Goal: Obtain resource: Download file/media

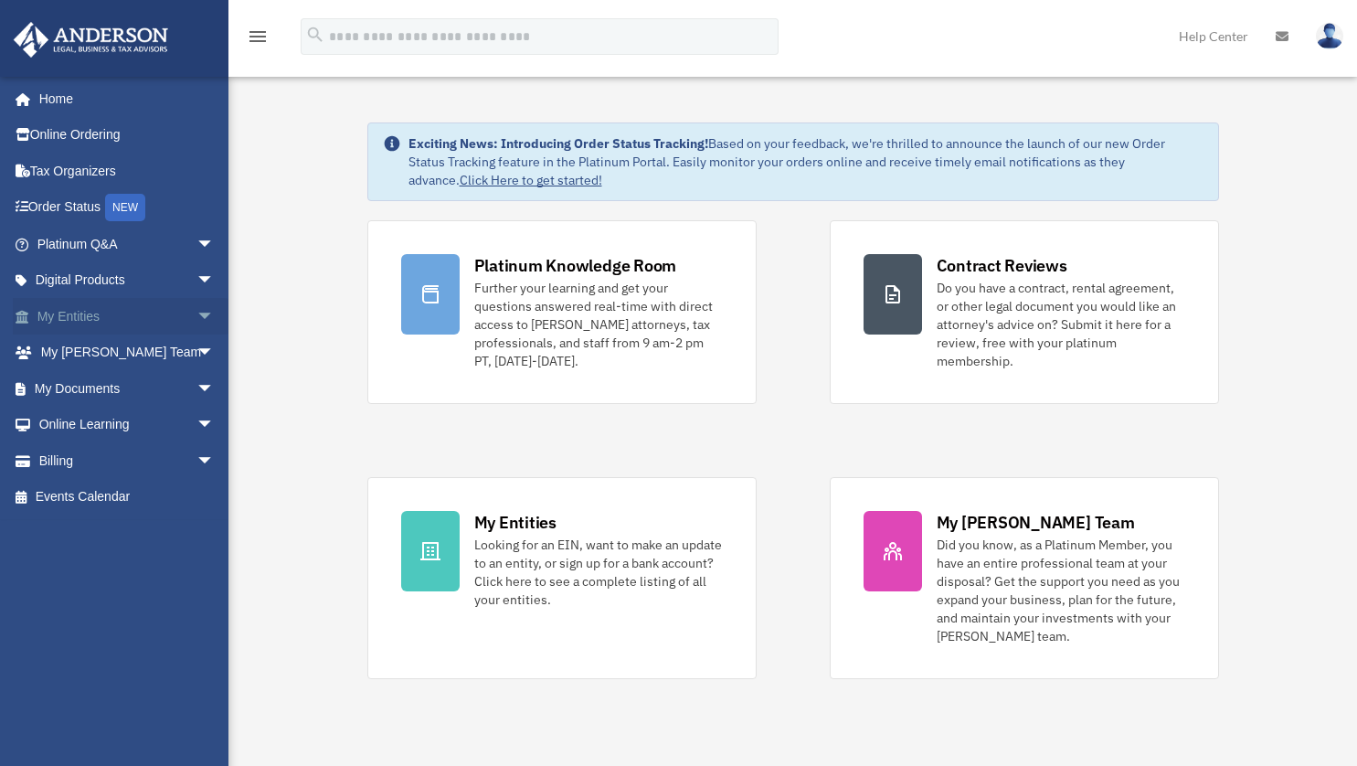
click at [196, 324] on span "arrow_drop_down" at bounding box center [214, 316] width 37 height 37
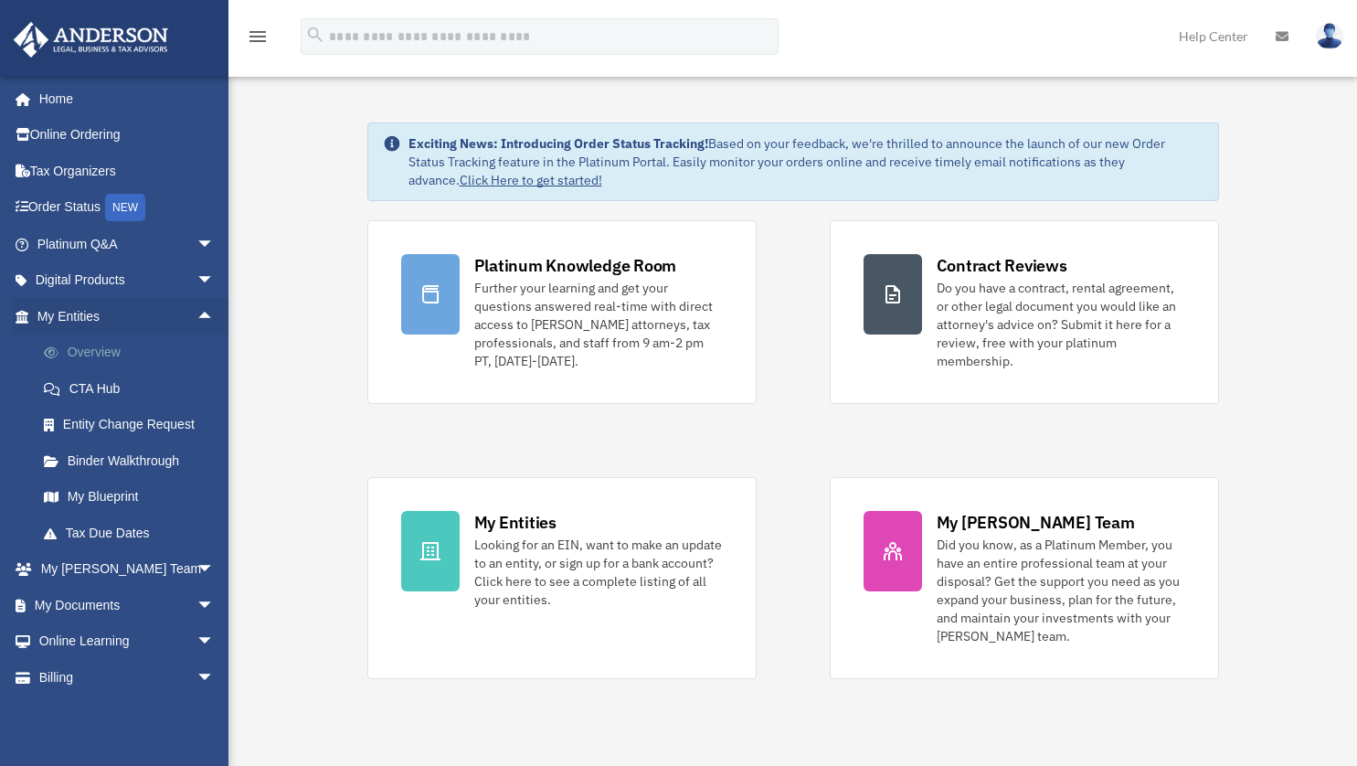
click at [86, 356] on link "Overview" at bounding box center [134, 352] width 217 height 37
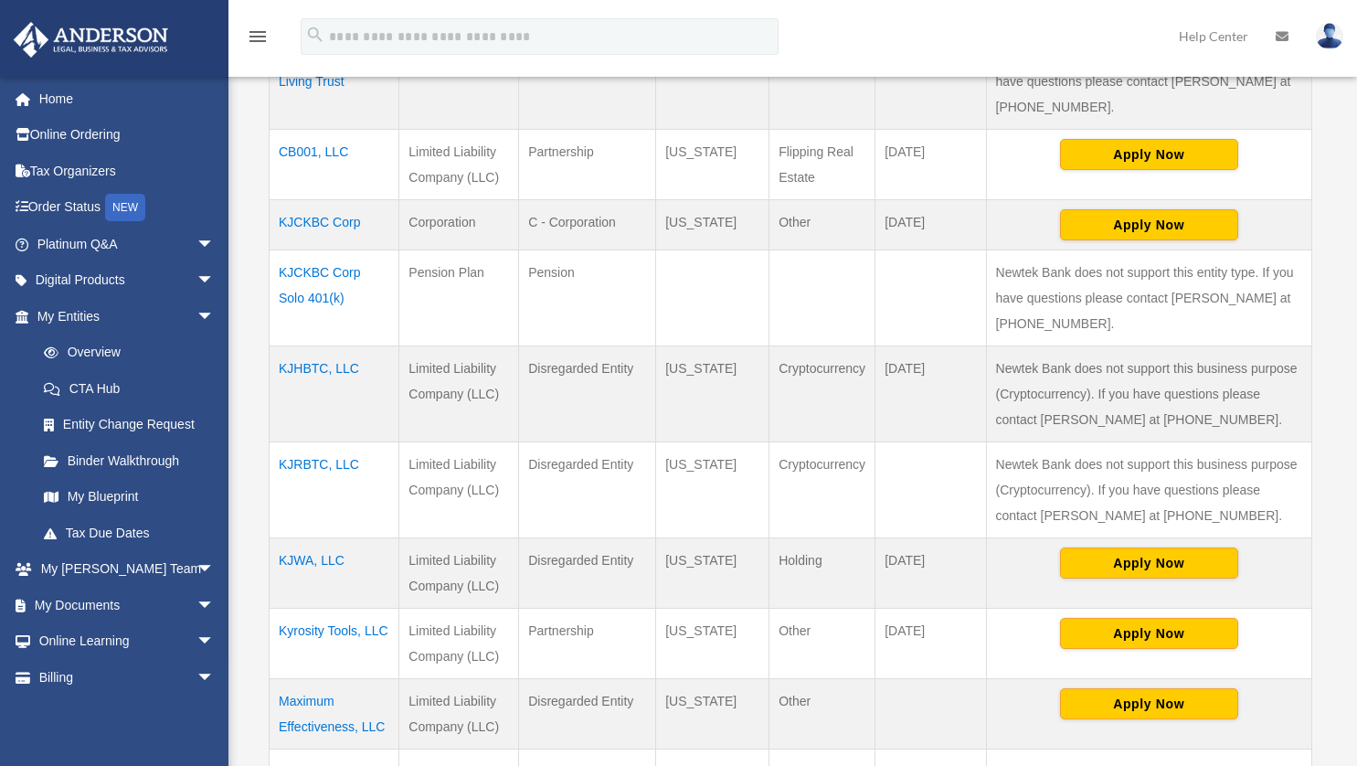
scroll to position [507, 0]
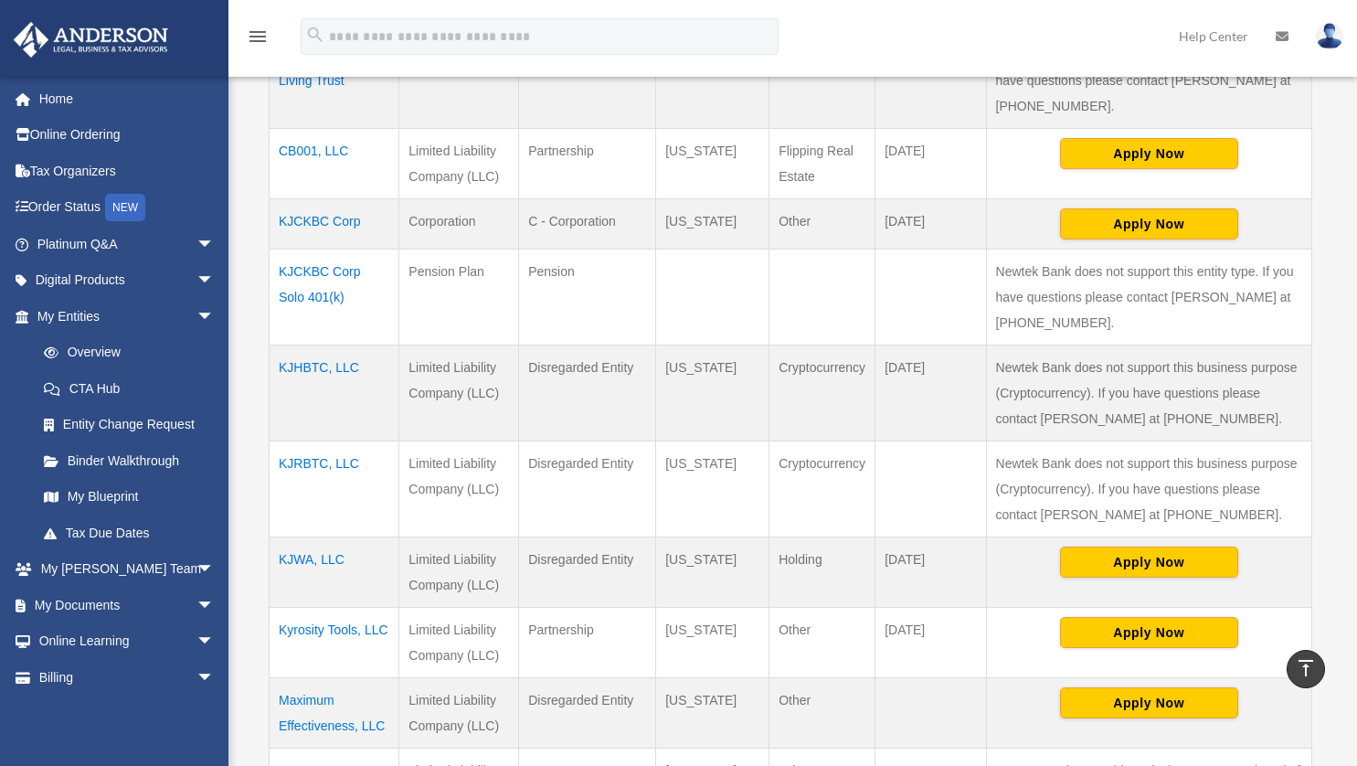
click at [315, 631] on td "Kyrosity Tools, LLC" at bounding box center [335, 643] width 130 height 70
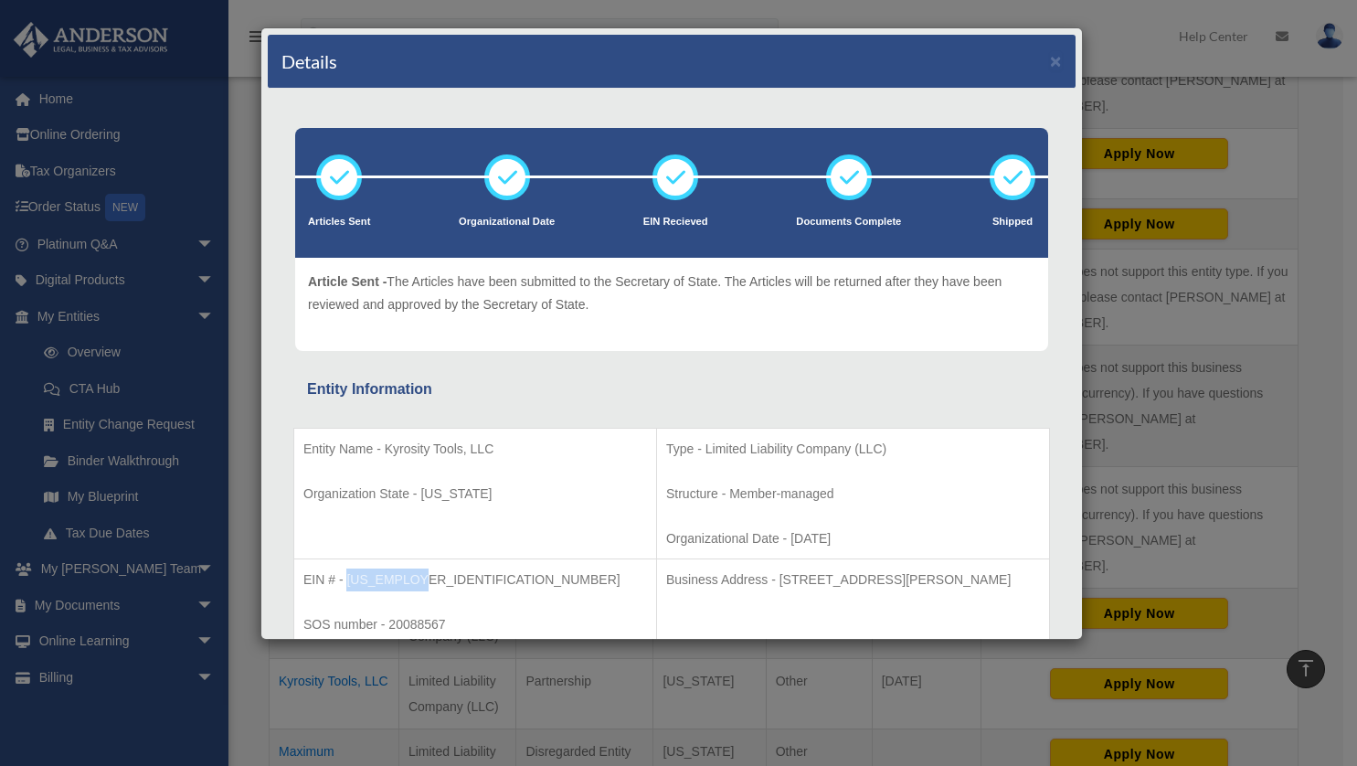
copy p "85-1313899"
click at [1050, 61] on button "×" at bounding box center [1056, 60] width 12 height 19
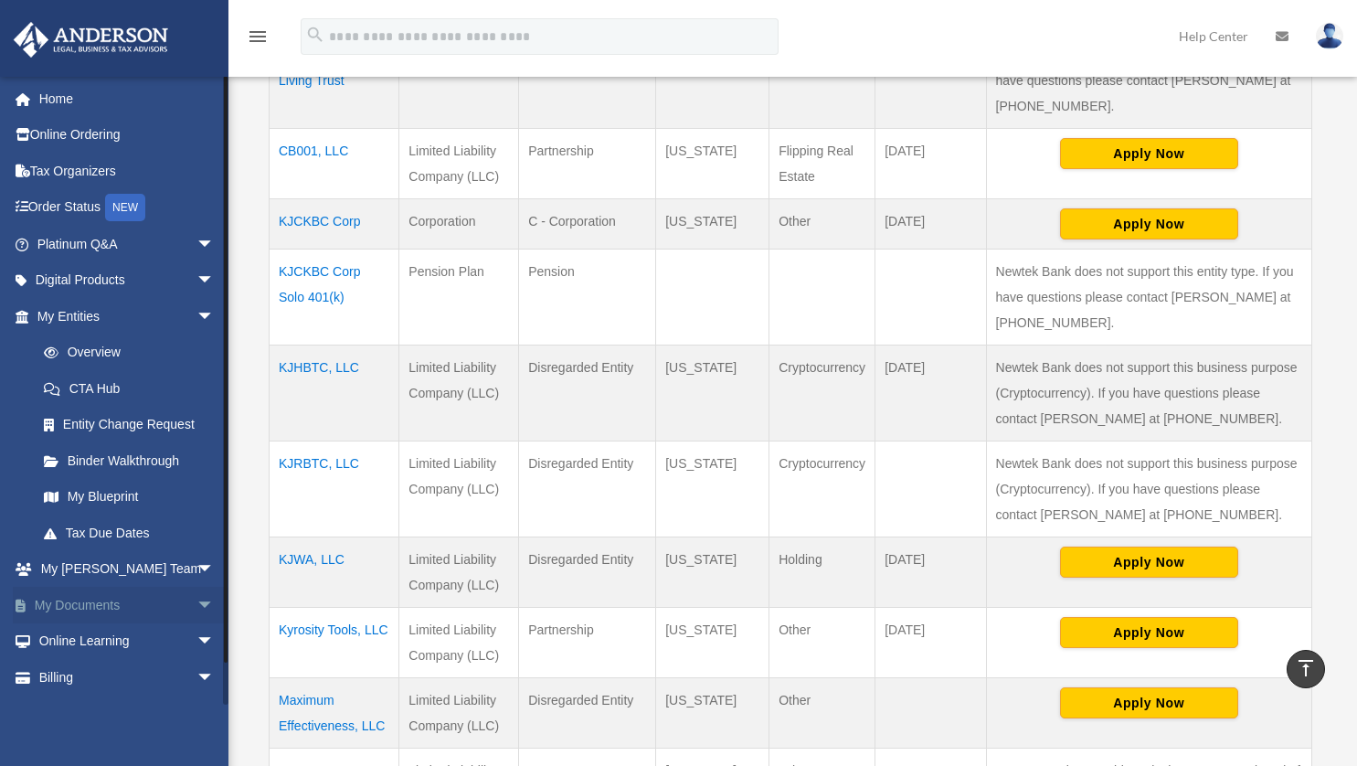
click at [196, 611] on span "arrow_drop_down" at bounding box center [214, 605] width 37 height 37
click at [59, 642] on span at bounding box center [60, 641] width 12 height 13
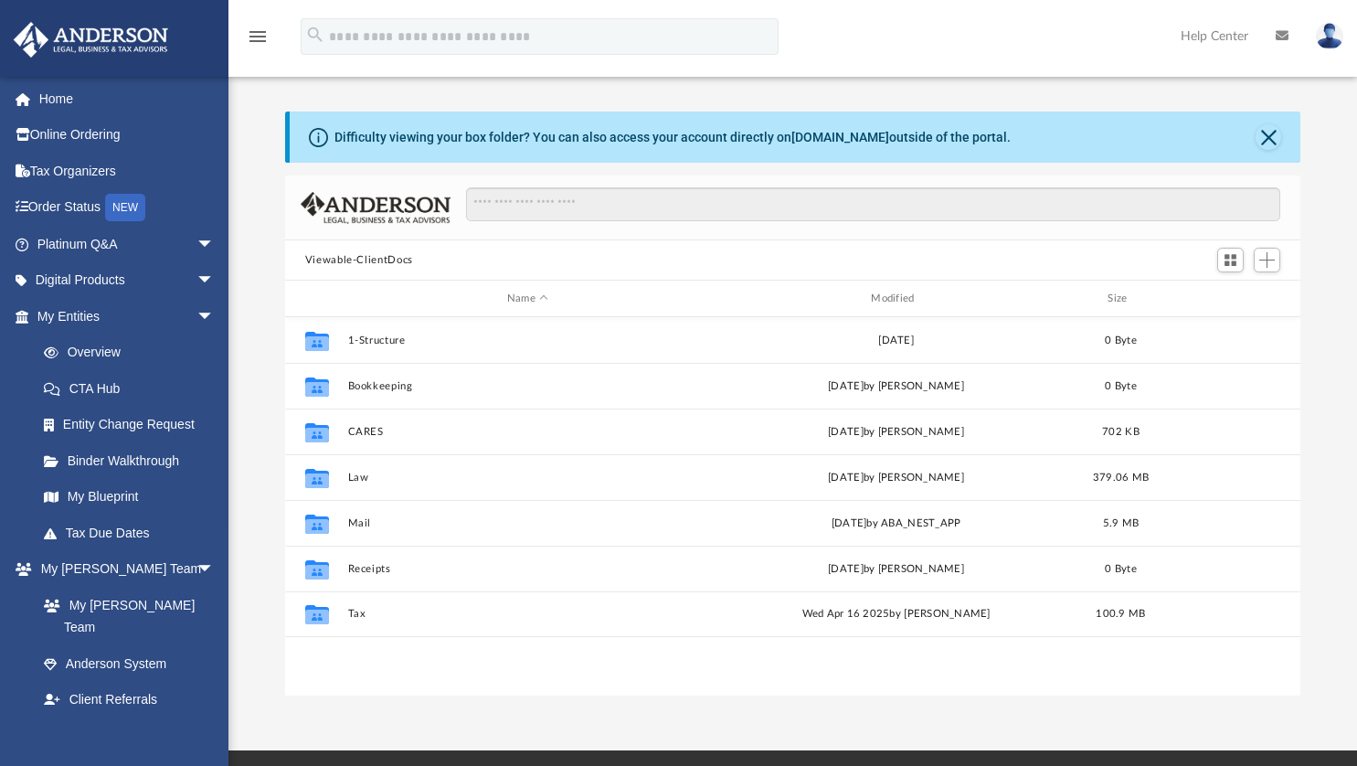
scroll to position [401, 1002]
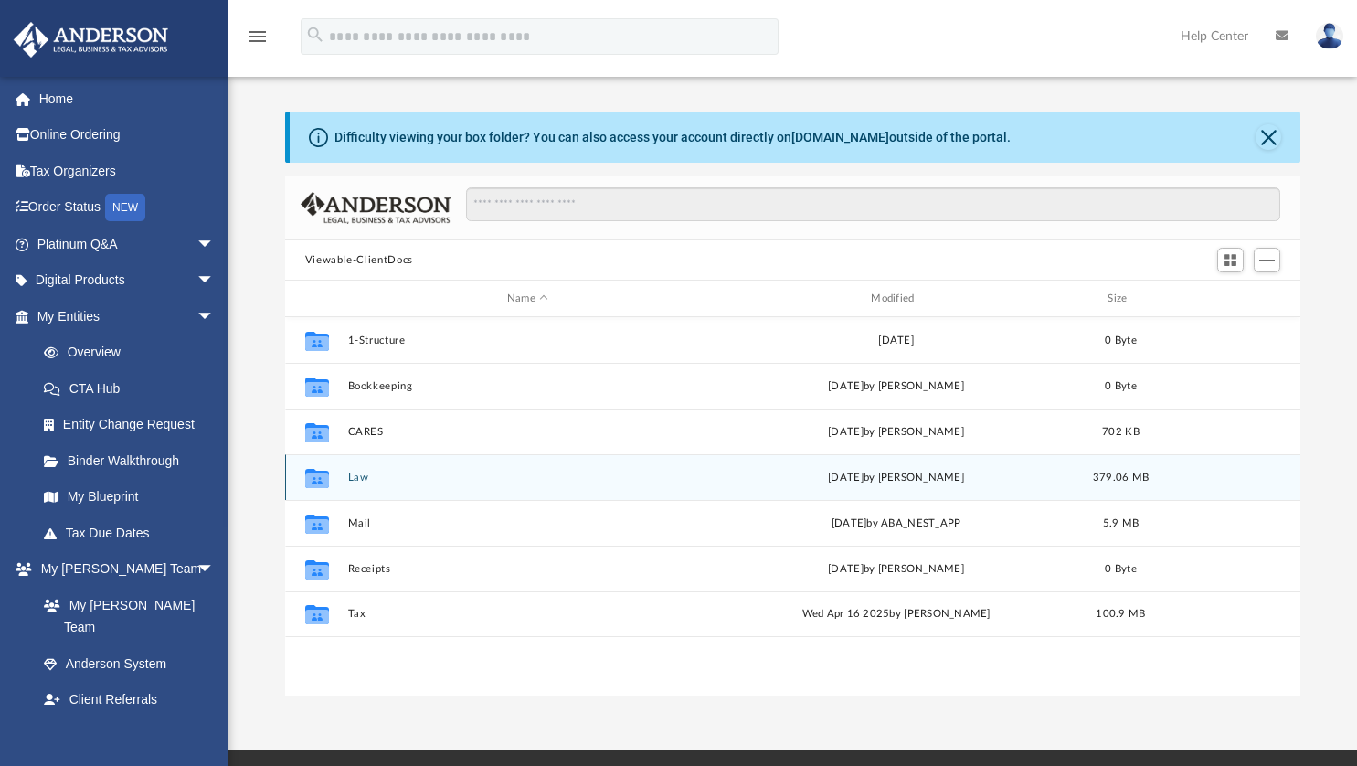
click at [314, 478] on icon "grid" at bounding box center [317, 477] width 24 height 19
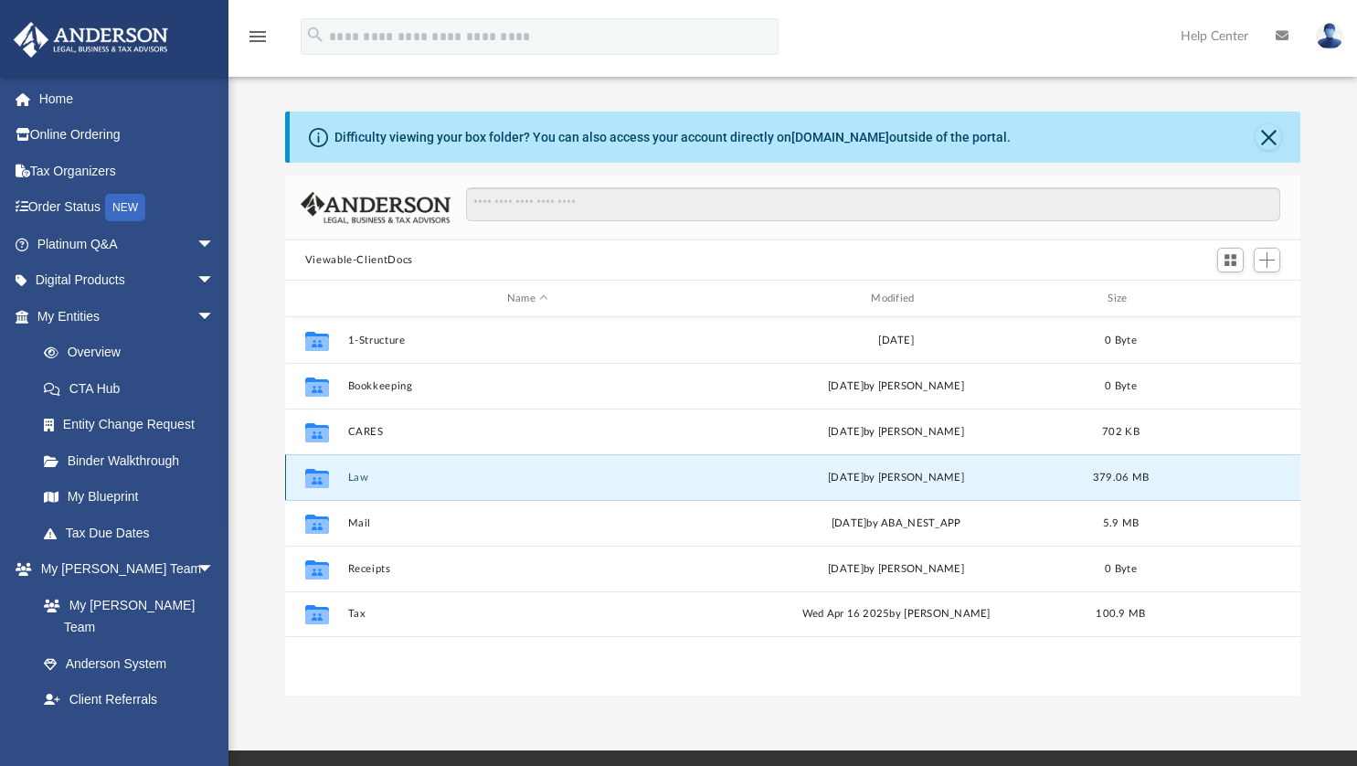
click at [356, 476] on button "Law" at bounding box center [527, 478] width 360 height 12
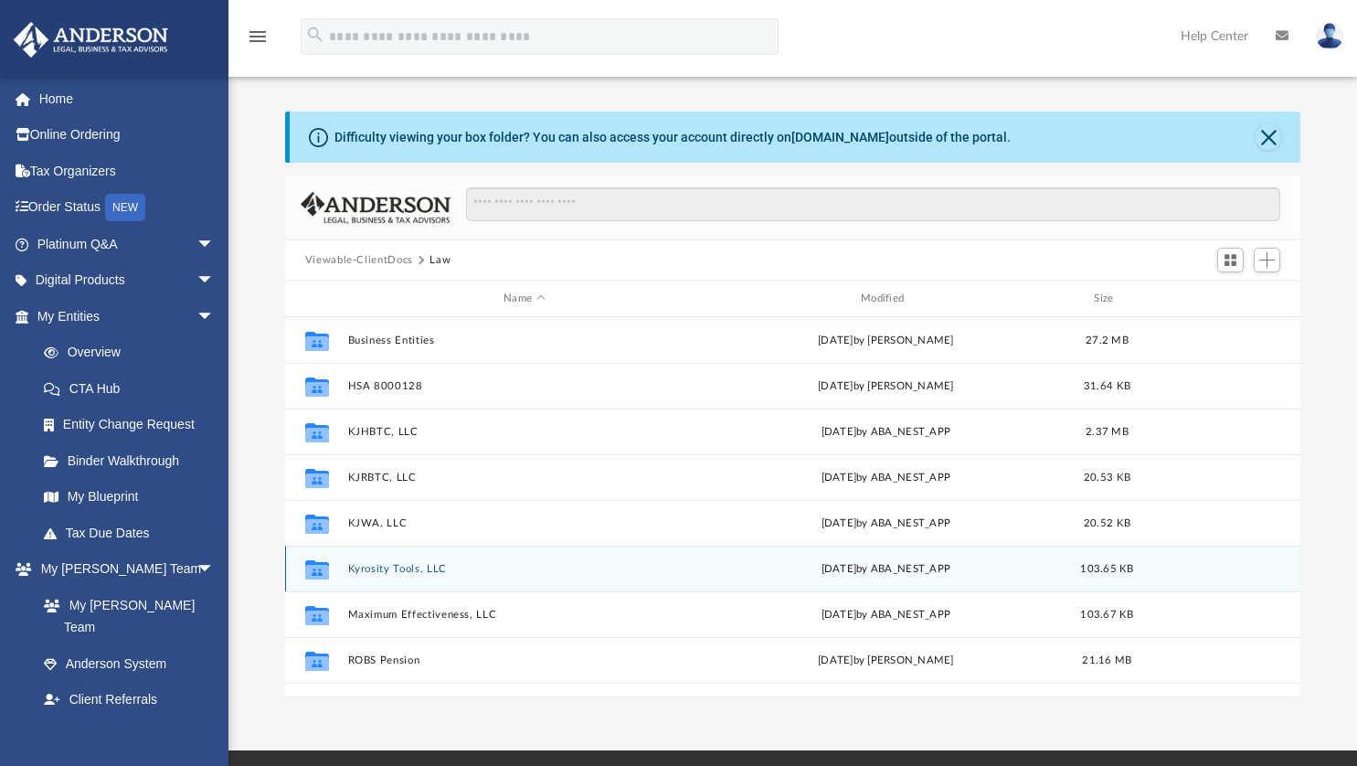
click at [360, 573] on button "Kyrosity Tools, LLC" at bounding box center [524, 569] width 354 height 12
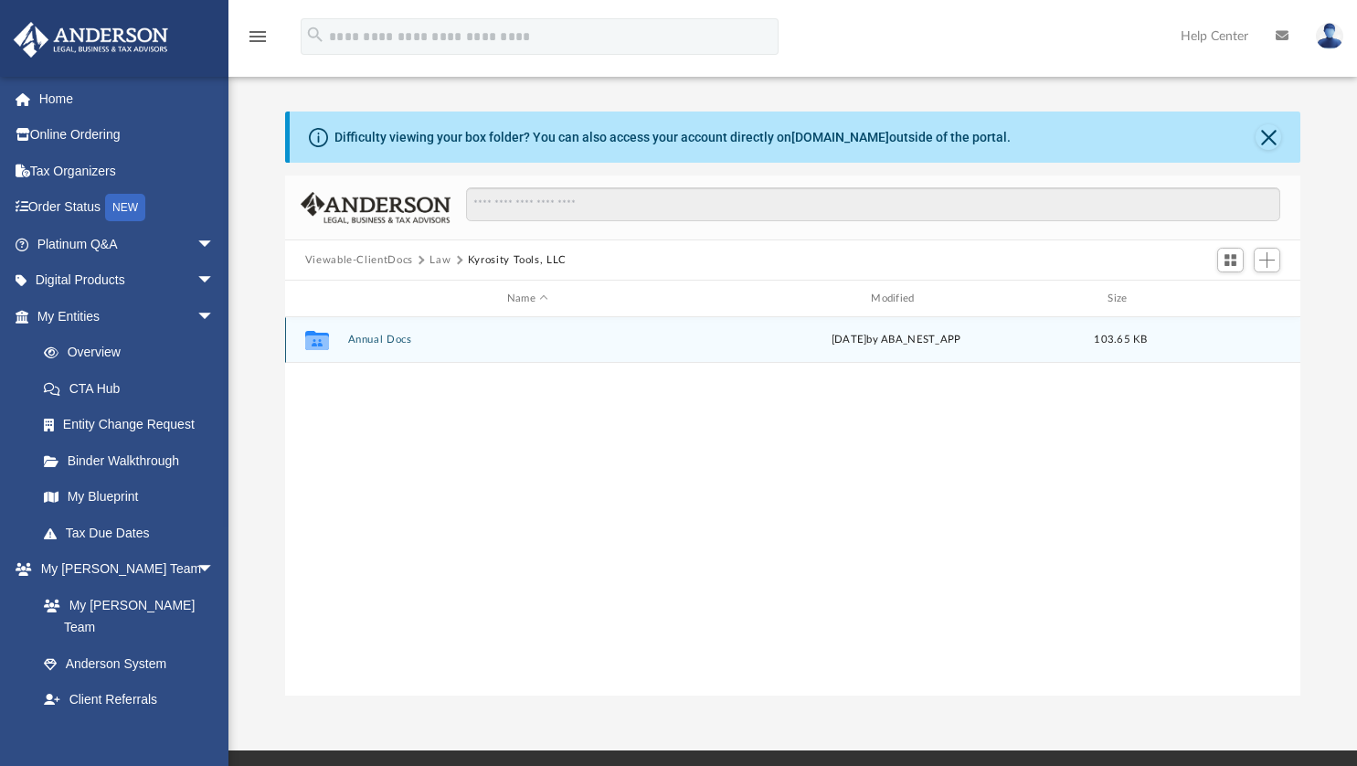
click at [369, 339] on button "Annual Docs" at bounding box center [527, 340] width 360 height 12
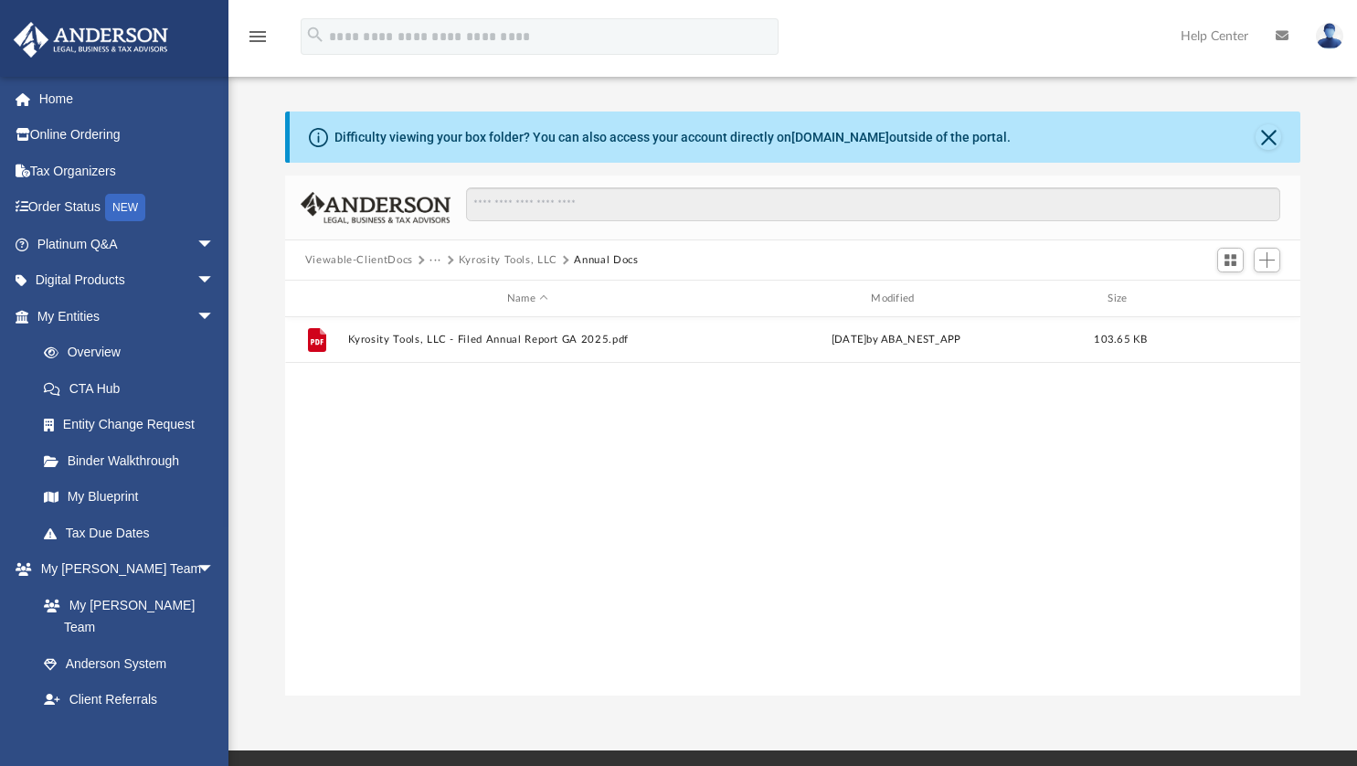
click at [435, 260] on button "···" at bounding box center [436, 260] width 12 height 16
click at [436, 297] on ul "Law" at bounding box center [451, 295] width 42 height 49
click at [435, 301] on ul "Law" at bounding box center [451, 295] width 42 height 49
click at [432, 299] on ul "Law" at bounding box center [451, 295] width 42 height 49
click at [445, 297] on li "Law" at bounding box center [450, 291] width 21 height 19
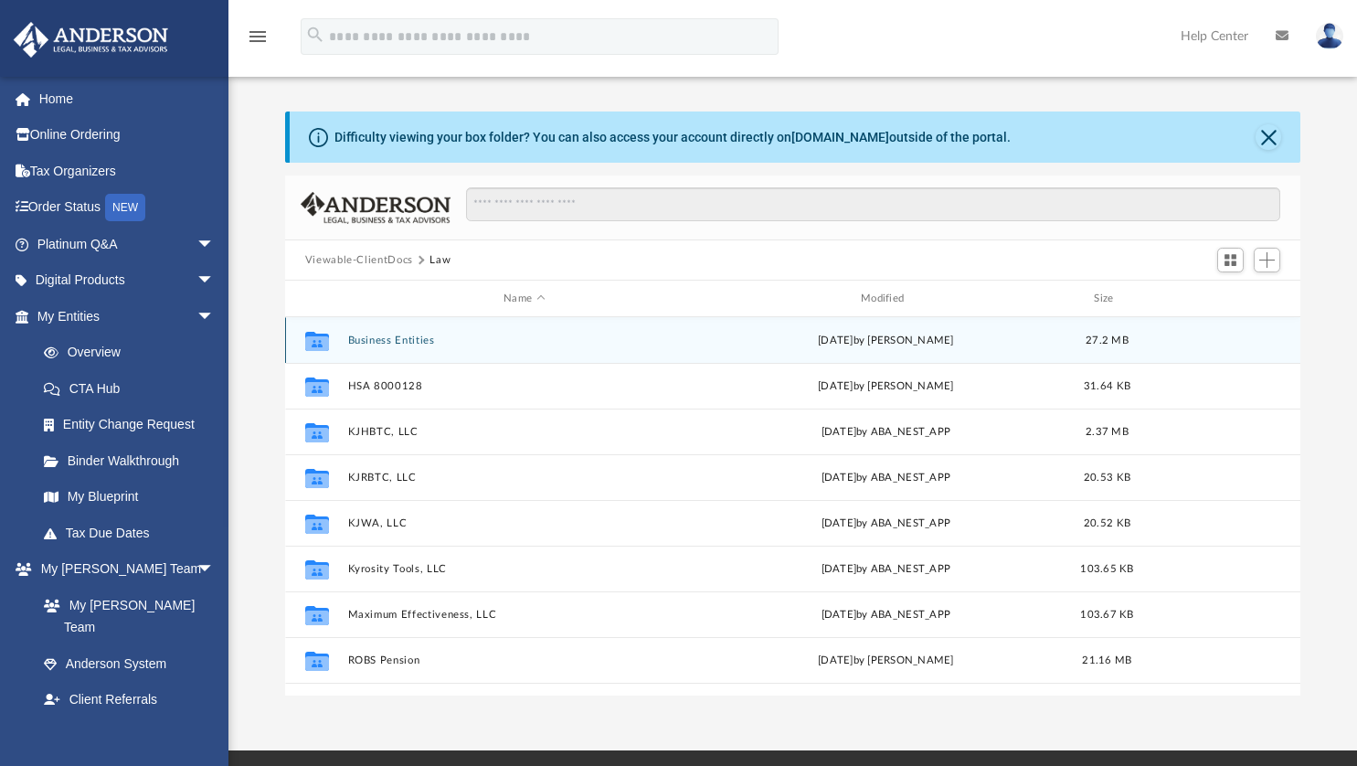
click at [370, 340] on button "Business Entities" at bounding box center [524, 340] width 354 height 12
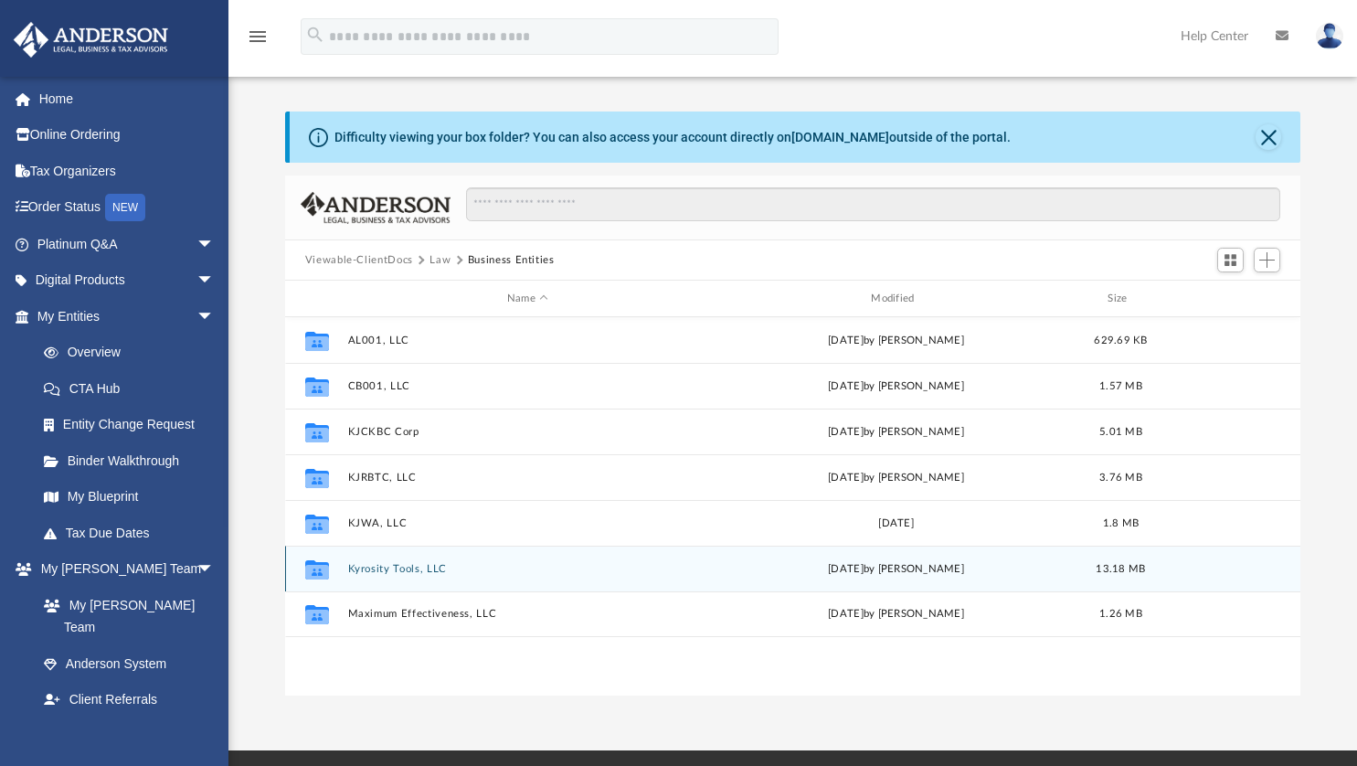
click at [372, 567] on button "Kyrosity Tools, LLC" at bounding box center [527, 569] width 360 height 12
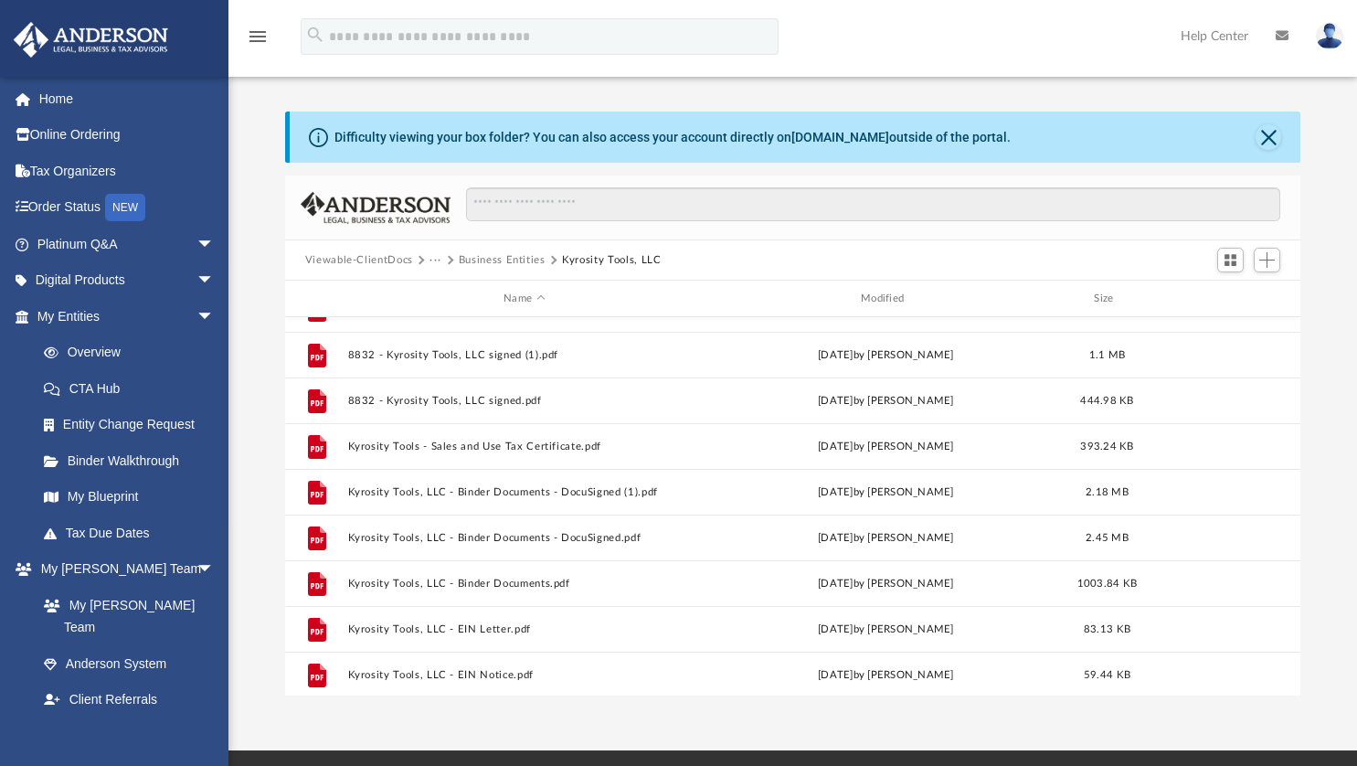
scroll to position [356, 0]
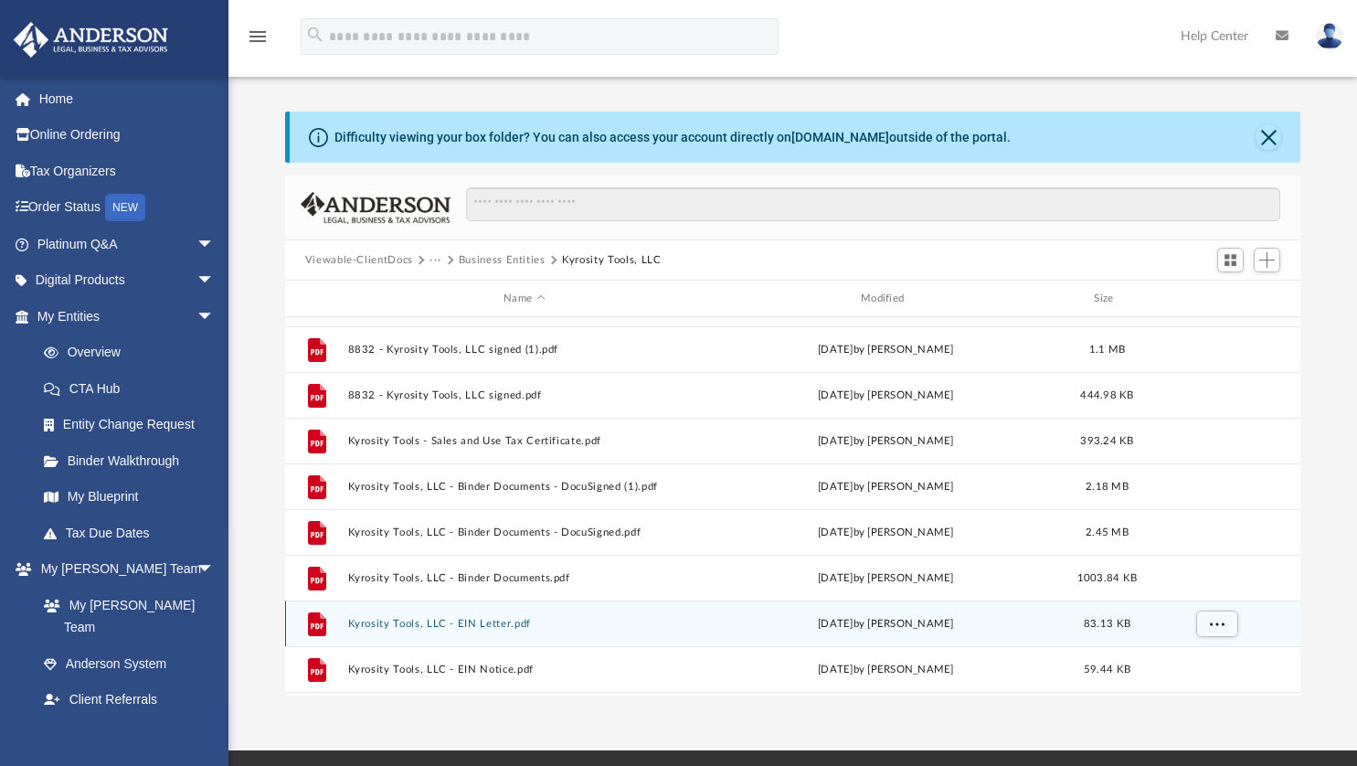
click at [402, 621] on button "Kyrosity Tools, LLC - EIN Letter.pdf" at bounding box center [524, 624] width 354 height 12
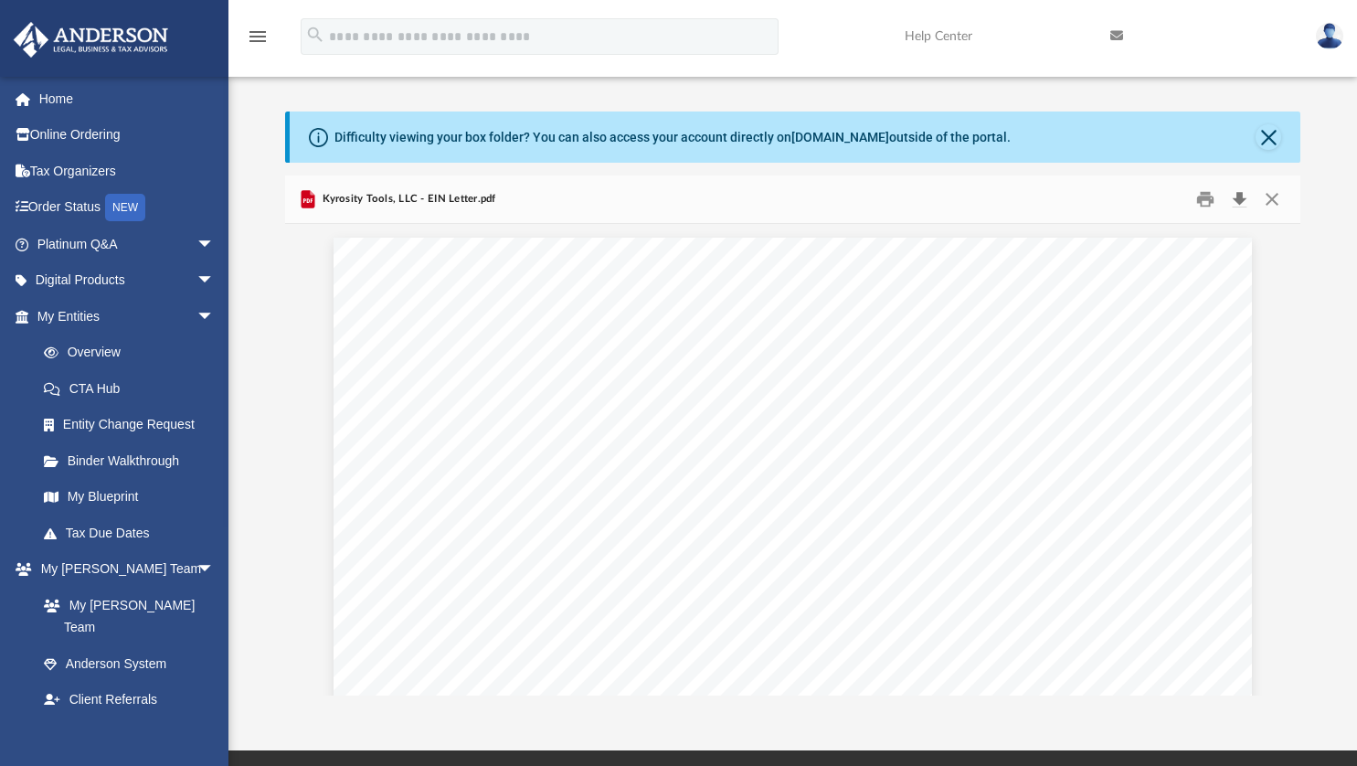
click at [1245, 200] on button "Download" at bounding box center [1239, 200] width 33 height 28
